Goal: Task Accomplishment & Management: Use online tool/utility

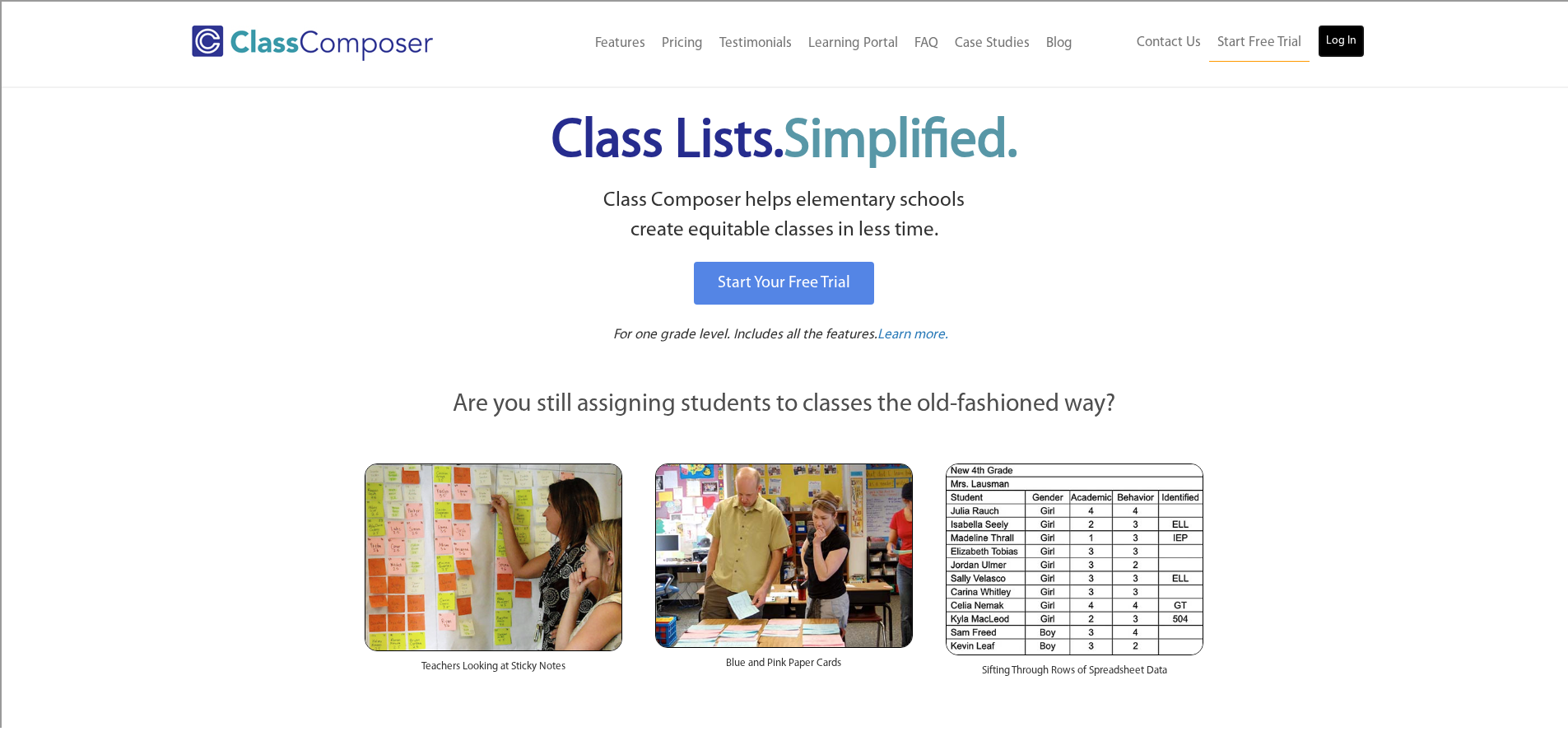
click at [1340, 38] on link "Log In" at bounding box center [1341, 42] width 47 height 33
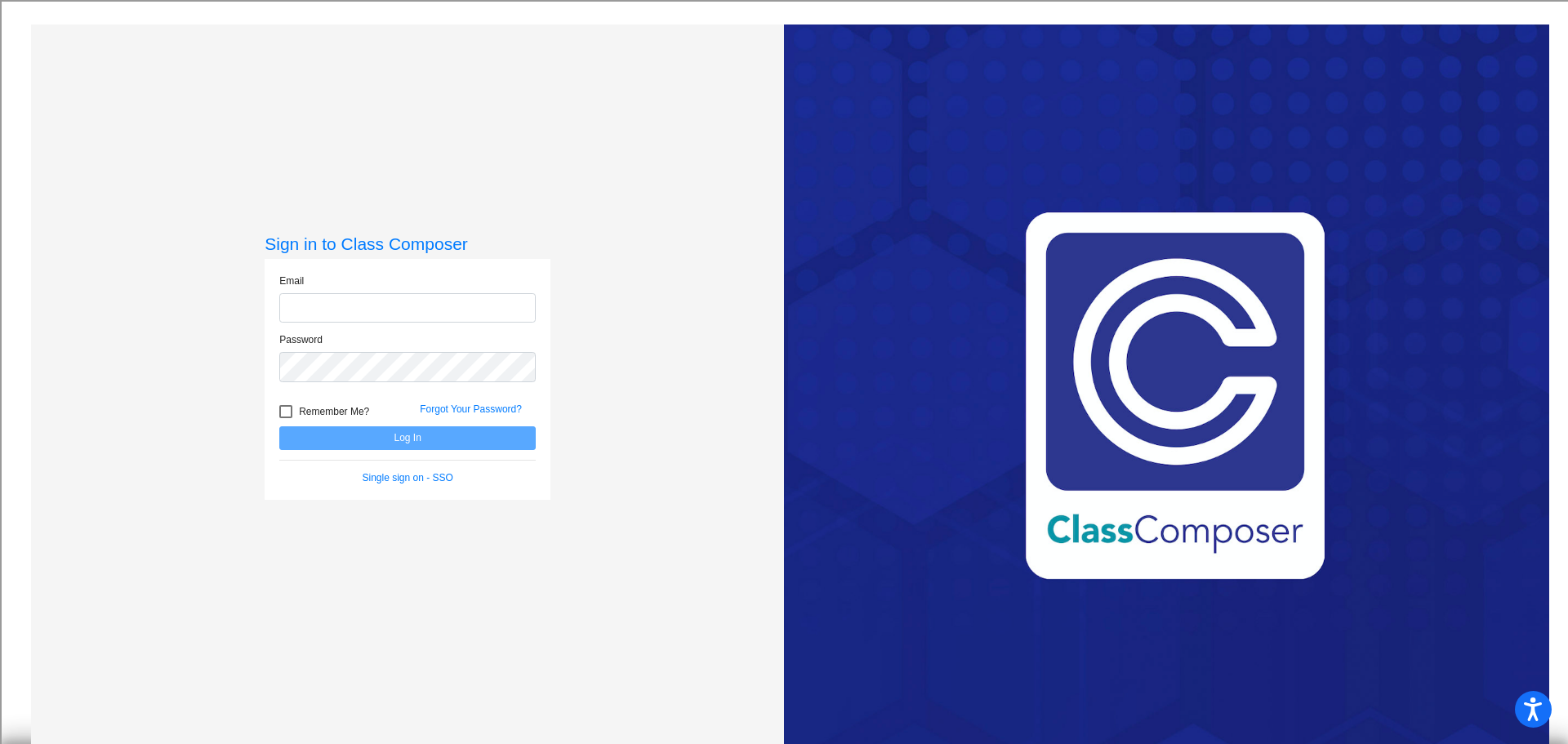
type input "[EMAIL_ADDRESS][DOMAIN_NAME]"
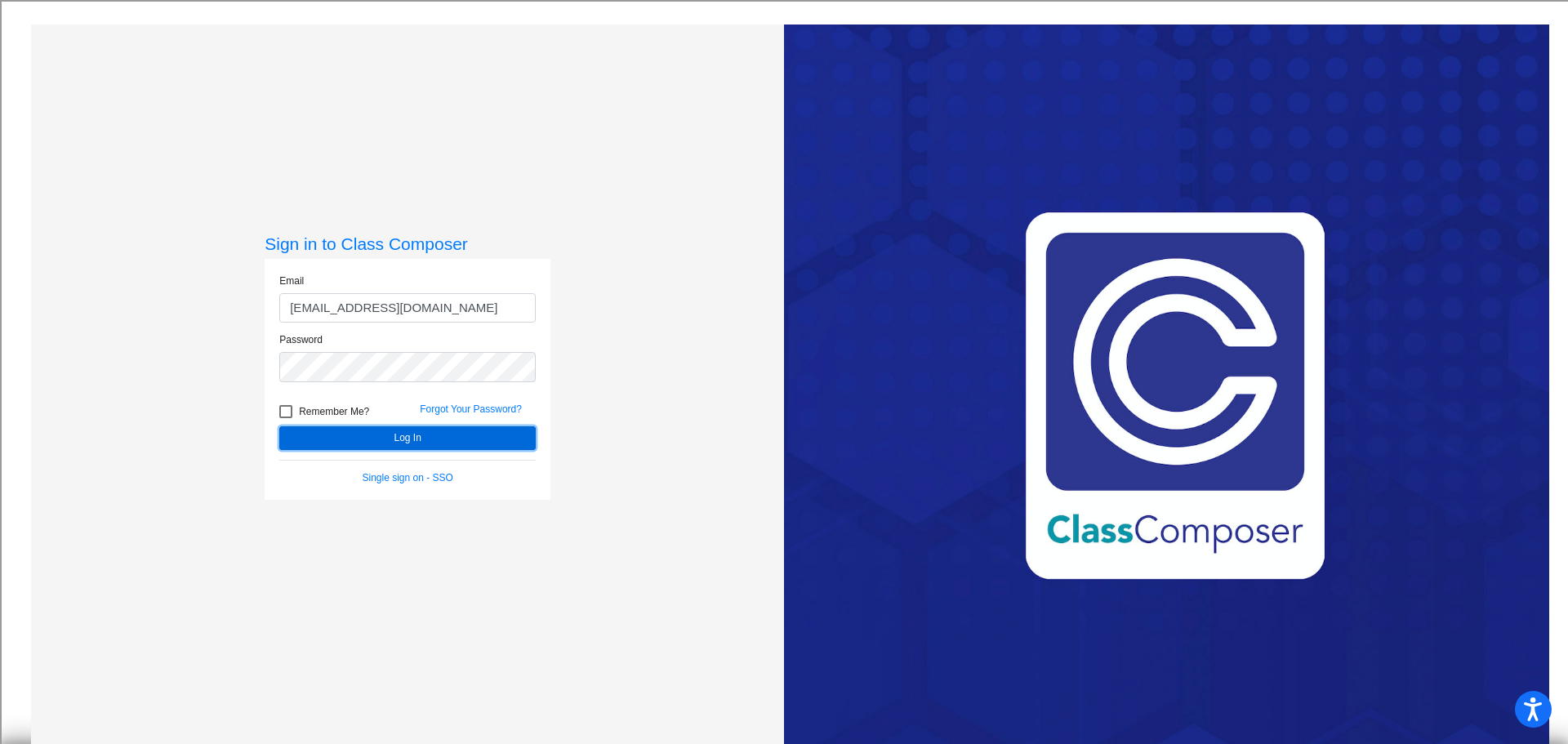
click at [429, 439] on button "Log In" at bounding box center [408, 439] width 257 height 24
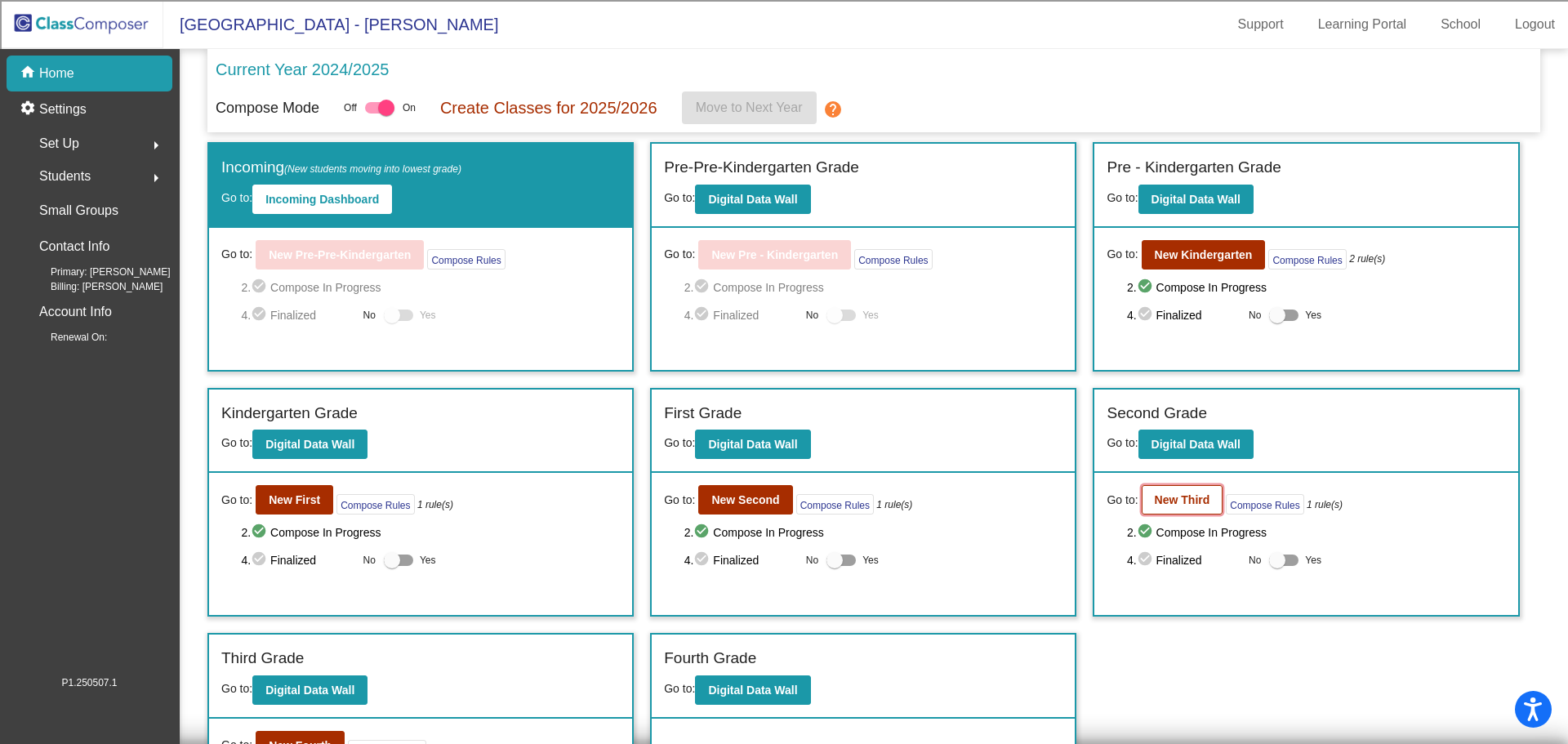
click at [1181, 501] on b "New Third" at bounding box center [1183, 499] width 56 height 13
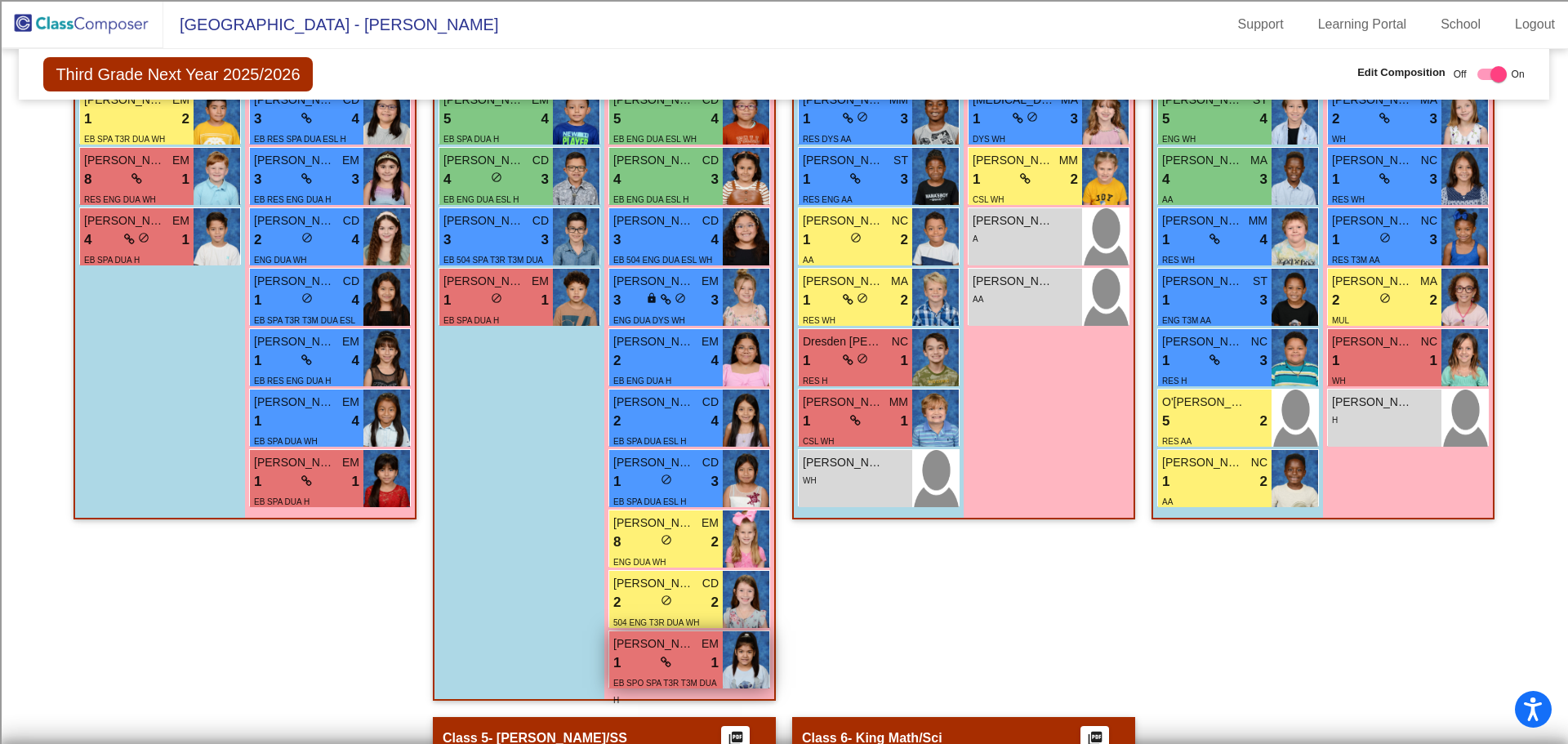
scroll to position [735, 0]
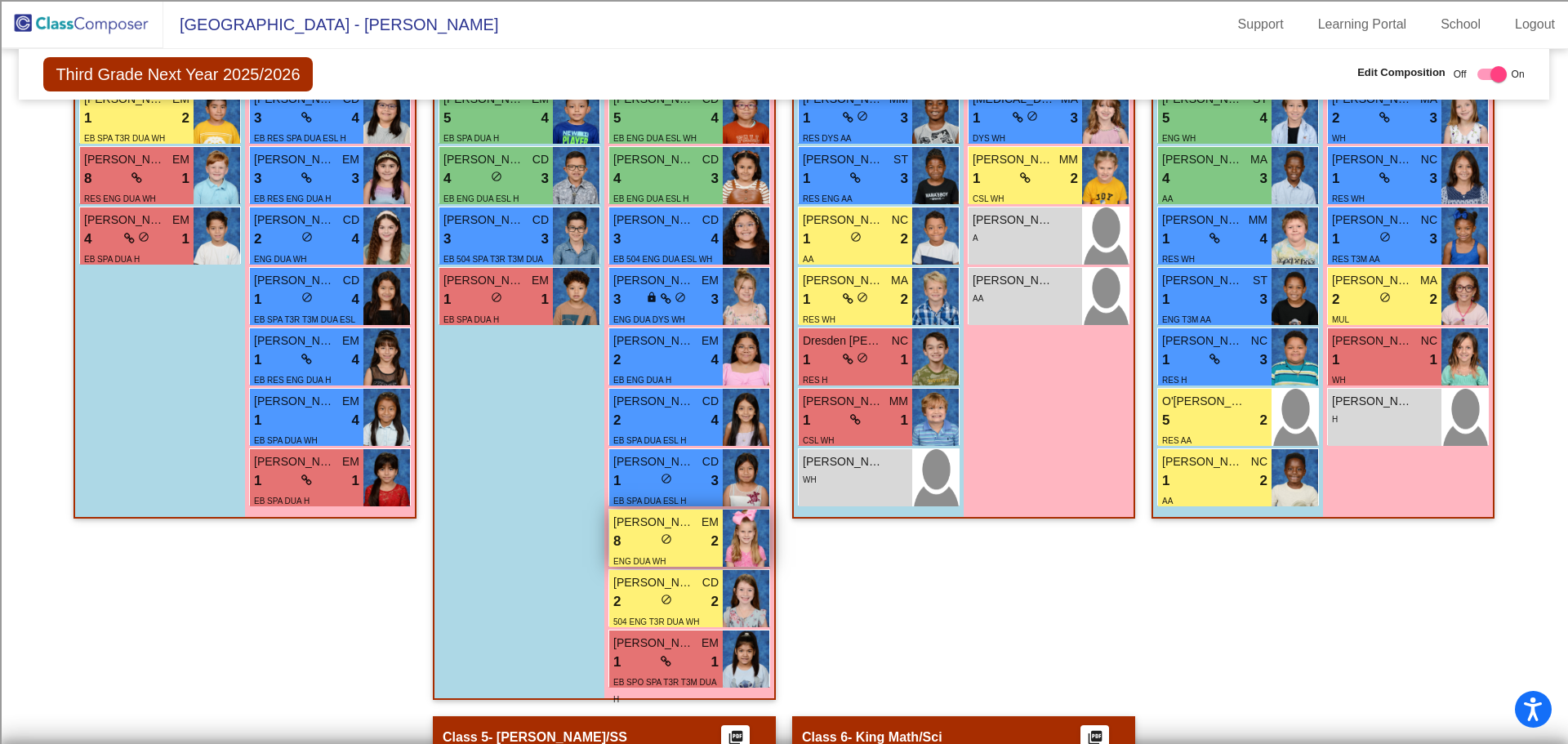
click at [668, 536] on span "do_not_disturb_alt" at bounding box center [666, 539] width 11 height 11
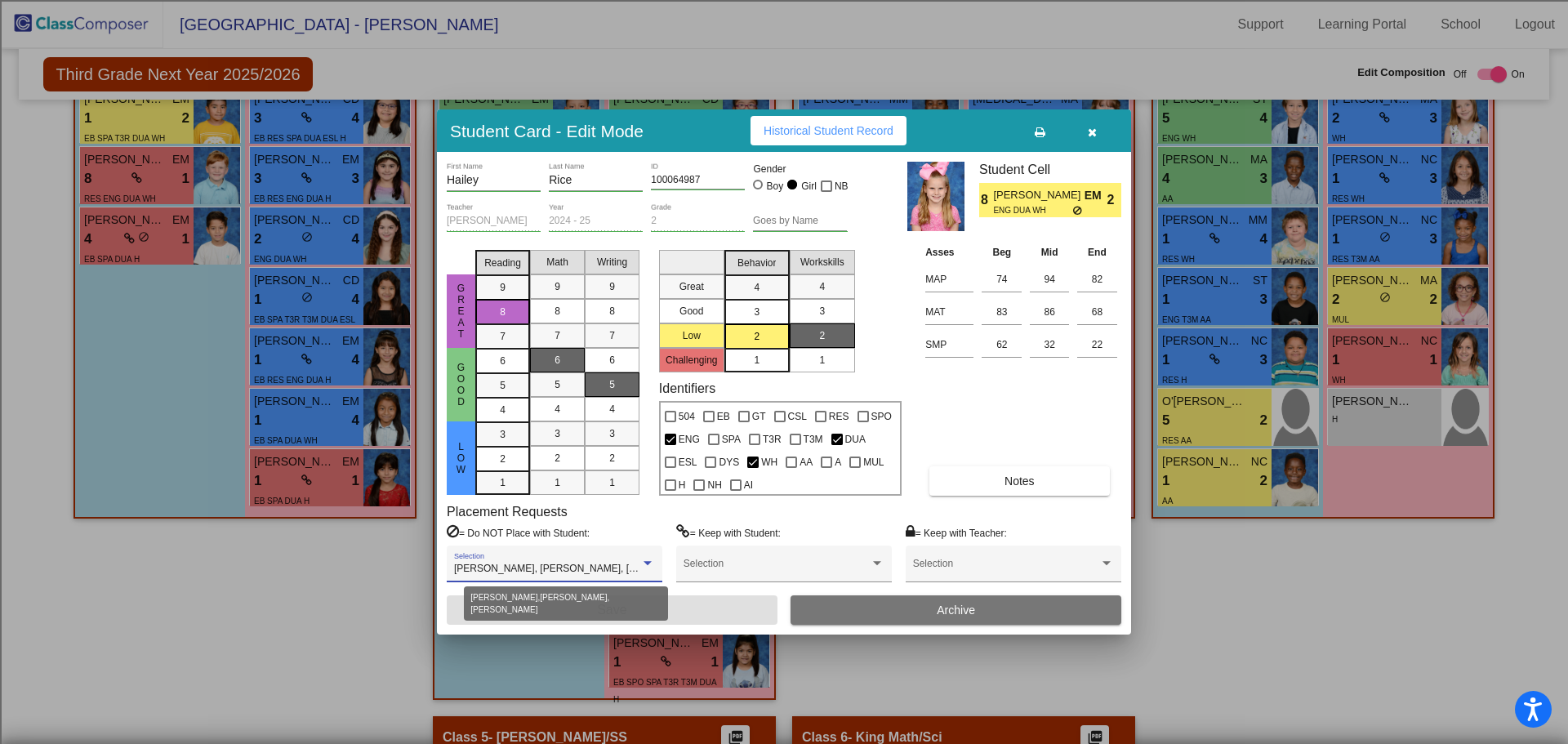
click at [649, 564] on div at bounding box center [648, 564] width 9 height 4
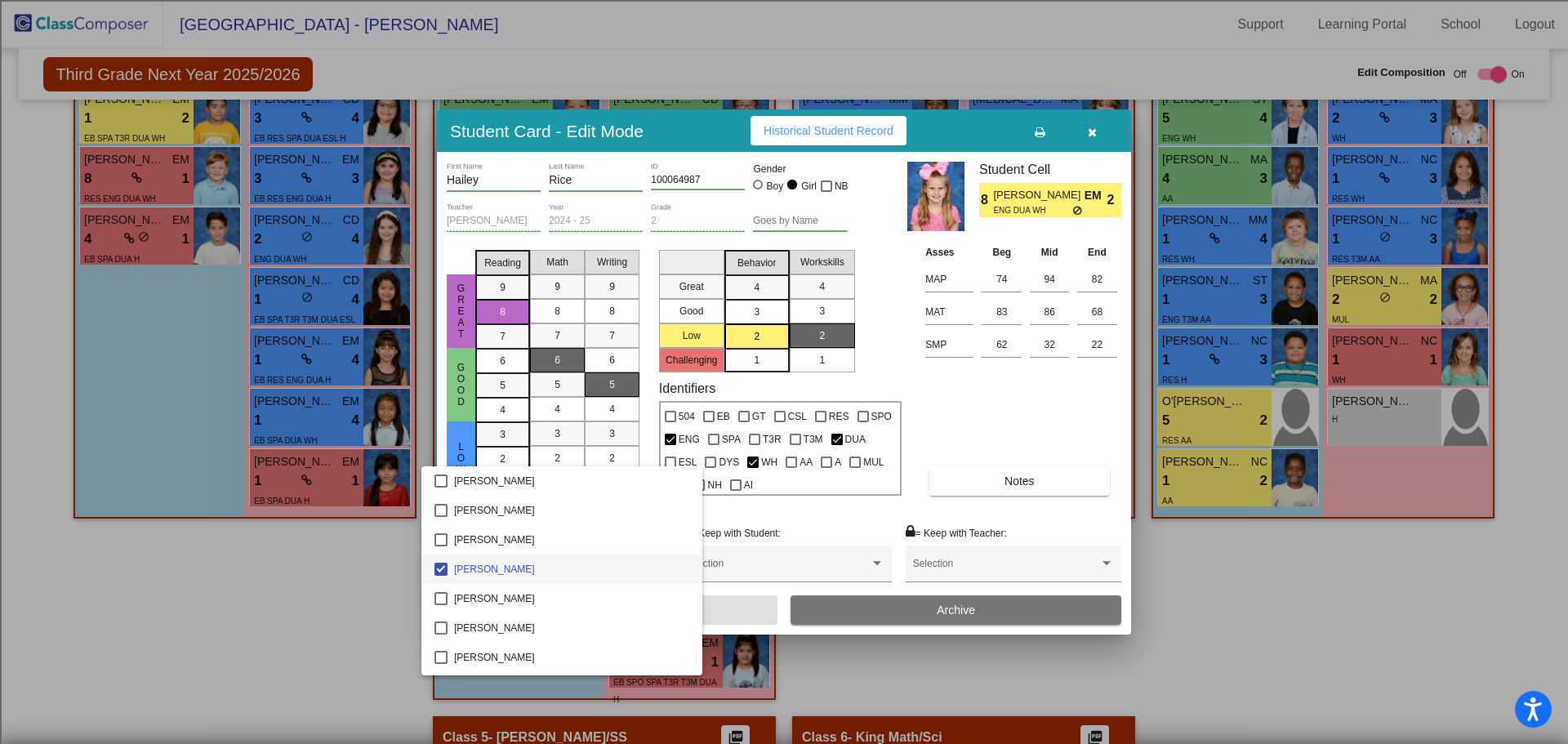
click at [653, 374] on div at bounding box center [784, 372] width 1568 height 744
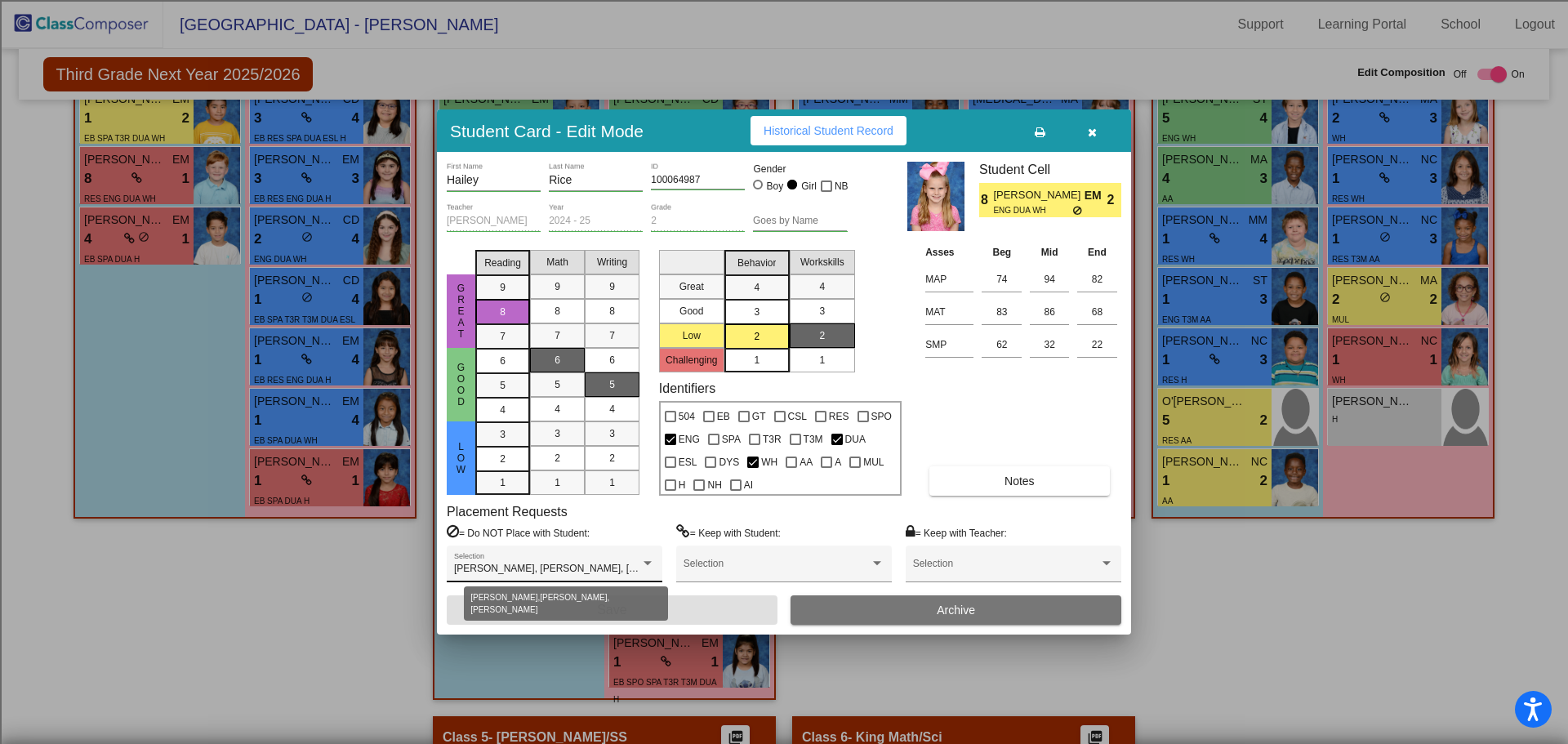
click at [649, 560] on div at bounding box center [647, 563] width 15 height 11
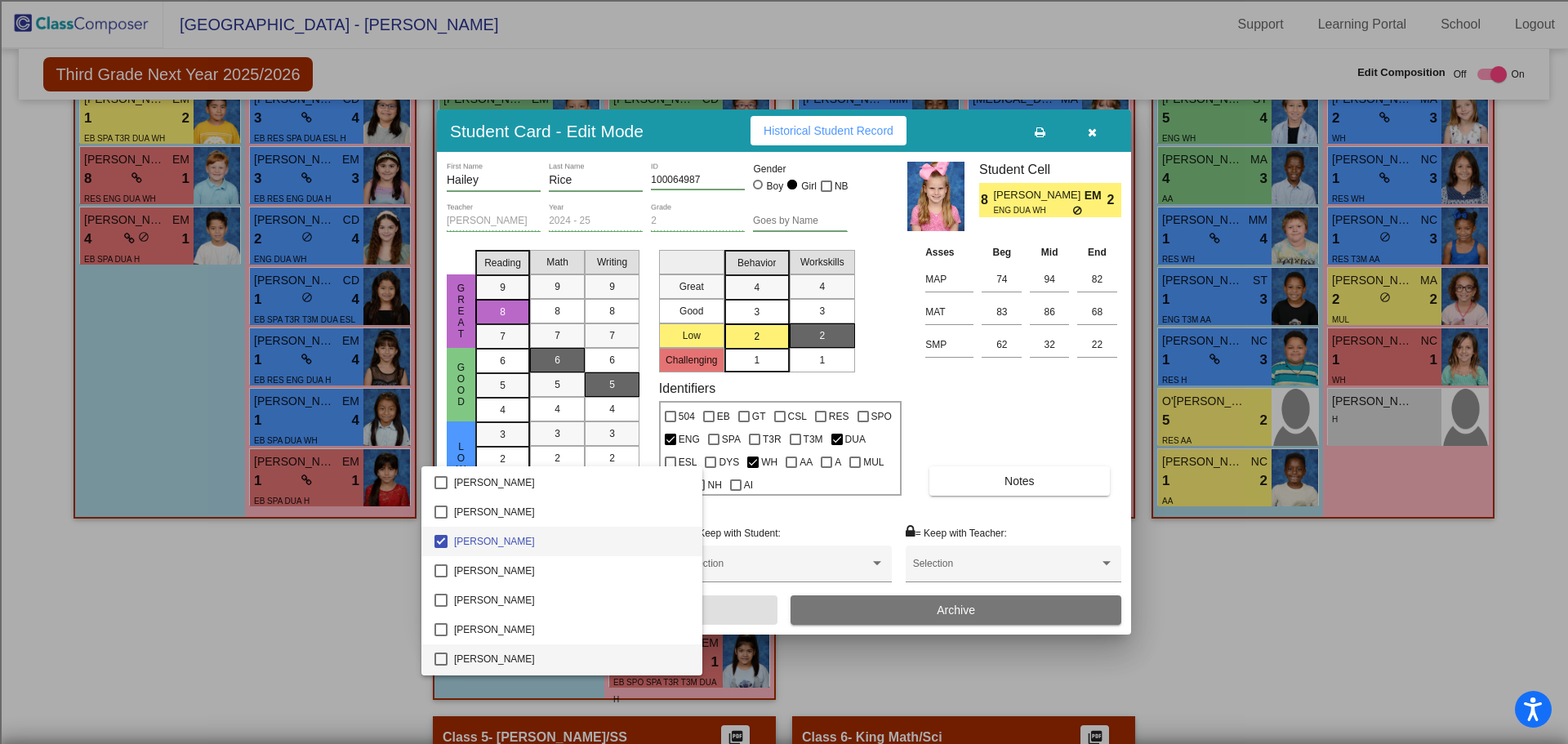
scroll to position [0, 0]
click at [212, 582] on div at bounding box center [784, 372] width 1568 height 744
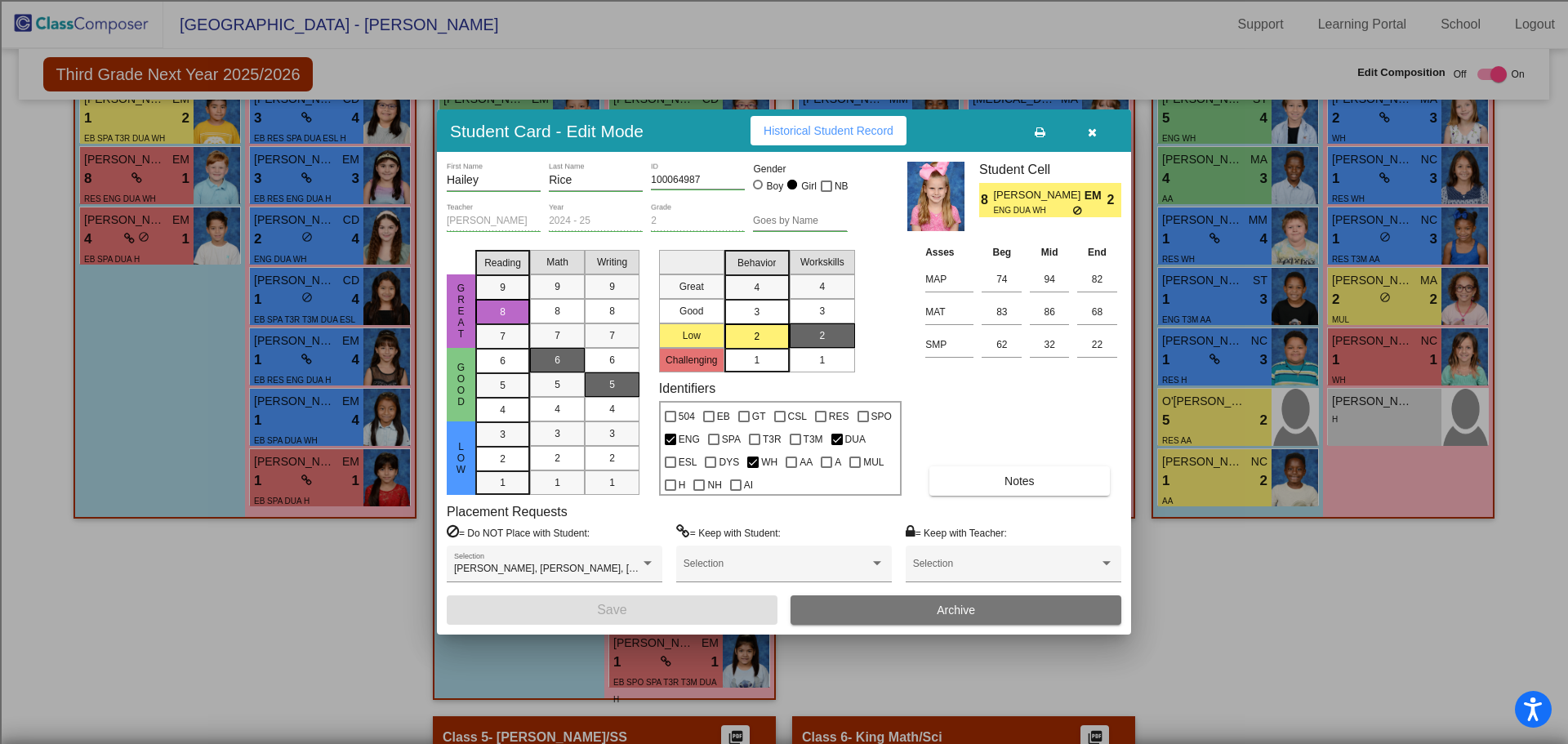
click at [306, 579] on div at bounding box center [784, 372] width 1568 height 744
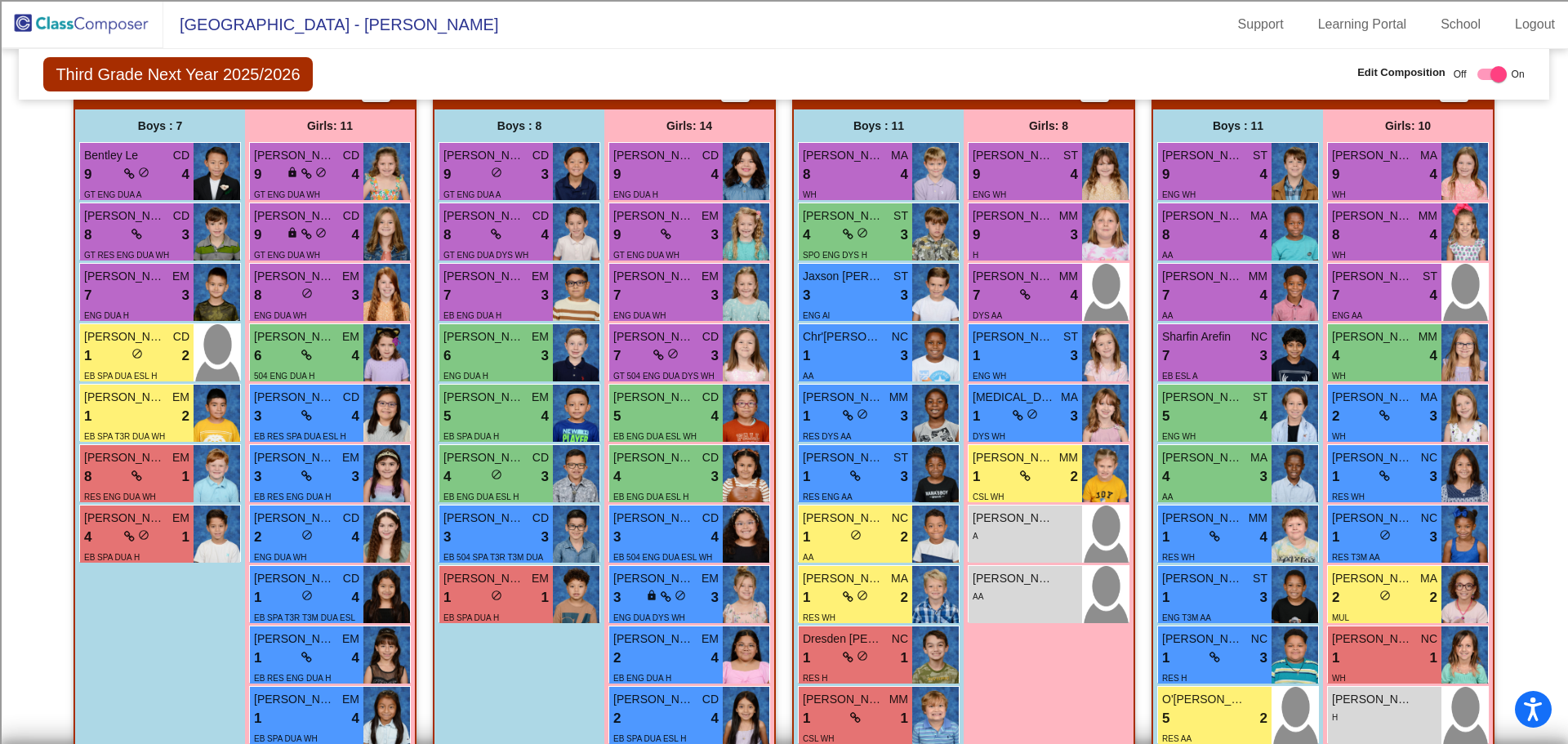
scroll to position [408, 0]
